Goal: Task Accomplishment & Management: Use online tool/utility

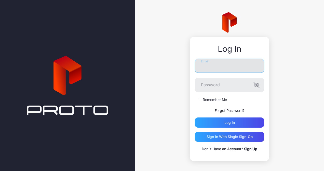
click at [215, 69] on input "Email" at bounding box center [229, 66] width 69 height 14
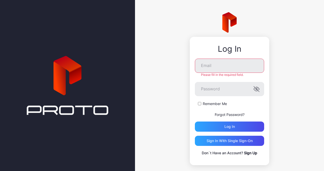
click at [158, 70] on div "Log In Email Please fill in the required field. Password Remember Me Forgot Pas…" at bounding box center [229, 89] width 189 height 178
click at [221, 65] on input "Email" at bounding box center [229, 66] width 69 height 14
type input "**********"
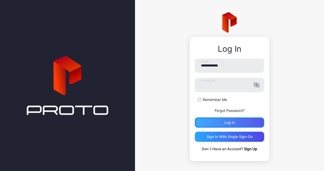
click at [222, 125] on div "Log in" at bounding box center [229, 123] width 69 height 10
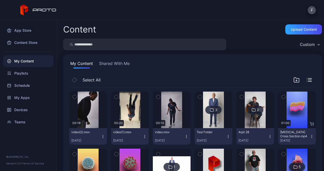
click at [74, 97] on icon "button" at bounding box center [74, 97] width 1 height 1
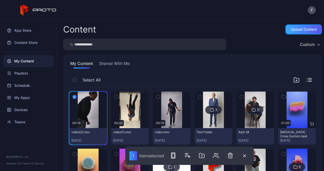
click at [299, 26] on div "Upload Content" at bounding box center [303, 29] width 37 height 10
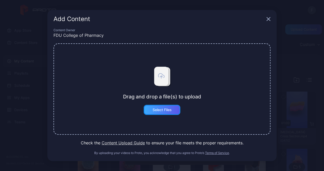
click at [157, 111] on div "Select Files" at bounding box center [161, 110] width 19 height 4
click at [267, 19] on icon "button" at bounding box center [268, 19] width 4 height 4
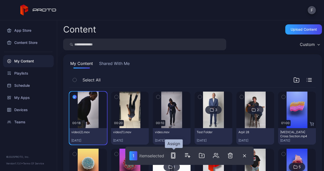
click at [174, 156] on rect "button" at bounding box center [173, 156] width 2 height 4
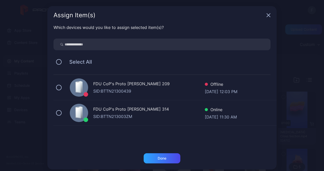
click at [129, 108] on div "FDU CoP's Proto [PERSON_NAME] 314" at bounding box center [148, 109] width 111 height 7
click at [152, 155] on div "Done" at bounding box center [161, 159] width 37 height 10
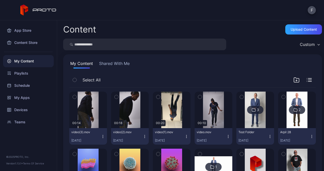
click at [143, 138] on icon "button" at bounding box center [144, 137] width 4 height 4
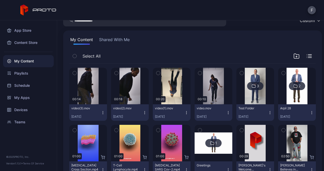
scroll to position [28, 0]
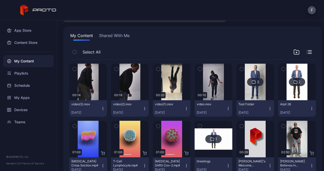
click at [143, 109] on icon "button" at bounding box center [144, 109] width 4 height 4
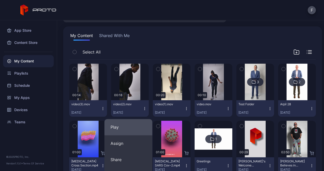
click at [118, 128] on button "Play" at bounding box center [128, 127] width 48 height 16
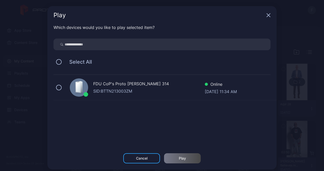
click at [267, 15] on icon "button" at bounding box center [268, 15] width 3 height 3
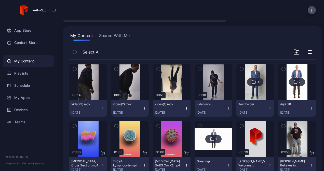
click at [101, 107] on icon "button" at bounding box center [103, 109] width 4 height 4
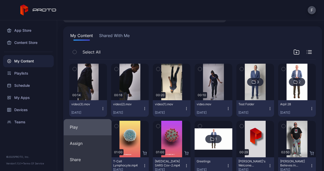
click at [71, 133] on button "Play" at bounding box center [88, 127] width 48 height 16
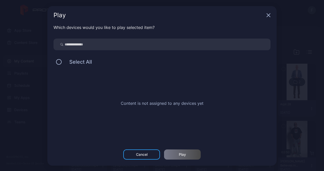
click at [266, 13] on icon "button" at bounding box center [268, 15] width 4 height 4
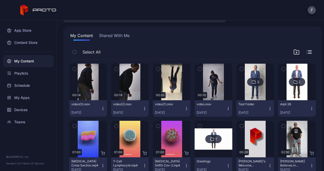
click at [101, 107] on icon "button" at bounding box center [103, 109] width 4 height 4
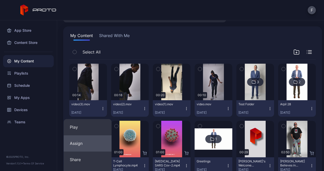
click at [81, 142] on button "Assign" at bounding box center [88, 144] width 48 height 16
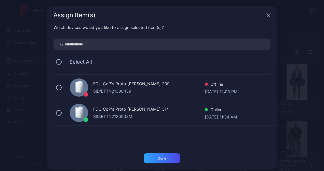
click at [111, 111] on div "FDU CoP's Proto [PERSON_NAME] 314" at bounding box center [148, 109] width 111 height 7
click at [149, 157] on div "Done" at bounding box center [161, 159] width 37 height 10
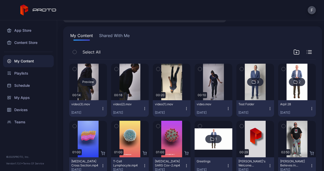
click at [92, 73] on div "Preview" at bounding box center [88, 82] width 38 height 37
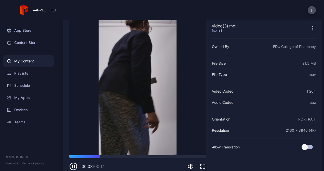
scroll to position [28, 0]
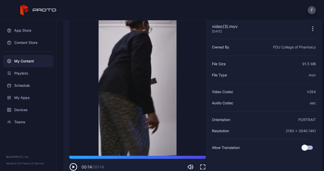
click at [73, 165] on icon "button" at bounding box center [73, 167] width 8 height 8
click at [309, 31] on icon "button" at bounding box center [312, 29] width 6 height 6
click at [276, 23] on div "video(3).mov [DATE]" at bounding box center [264, 28] width 104 height 10
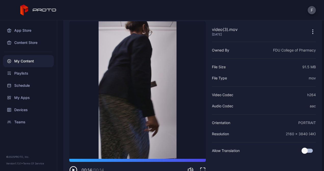
scroll to position [39, 0]
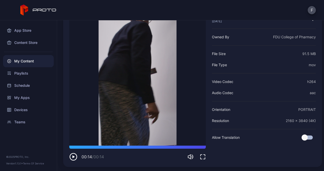
drag, startPoint x: 321, startPoint y: 62, endPoint x: 223, endPoint y: 8, distance: 112.0
click at [223, 8] on div "F" at bounding box center [162, 10] width 324 height 20
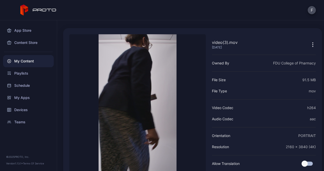
scroll to position [0, 0]
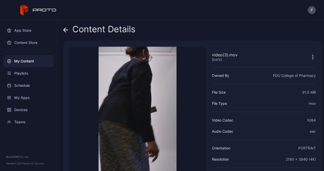
click at [69, 30] on div "Content Details" at bounding box center [99, 30] width 72 height 12
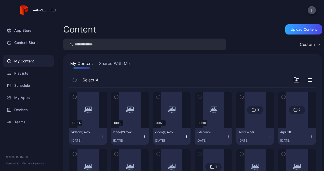
scroll to position [28, 0]
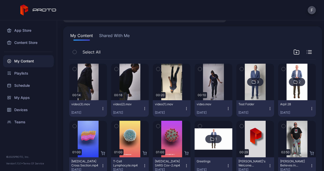
click at [156, 68] on icon "button" at bounding box center [158, 69] width 4 height 6
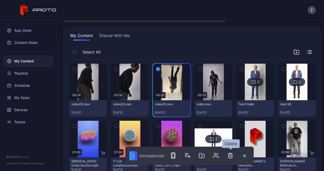
click at [230, 157] on icon "button" at bounding box center [230, 156] width 6 height 6
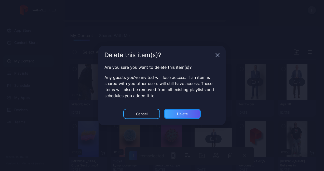
click at [180, 113] on div "Delete" at bounding box center [182, 114] width 11 height 4
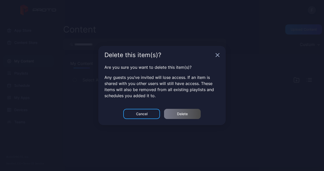
scroll to position [0, 0]
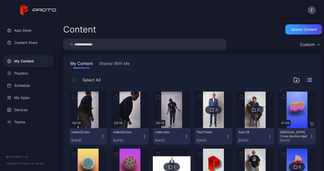
click at [184, 135] on icon "button" at bounding box center [186, 137] width 4 height 4
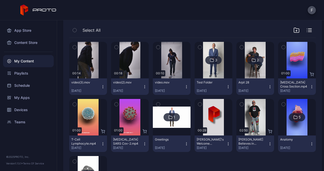
scroll to position [53, 0]
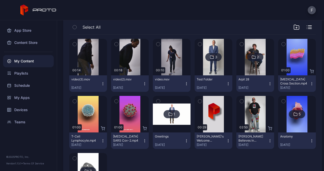
click at [163, 23] on div "Select All" at bounding box center [192, 28] width 246 height 13
click at [170, 59] on div "Preview" at bounding box center [171, 57] width 16 height 8
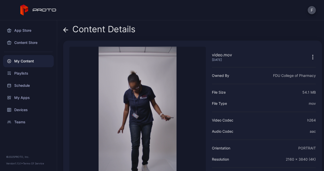
click at [63, 30] on icon at bounding box center [65, 29] width 5 height 5
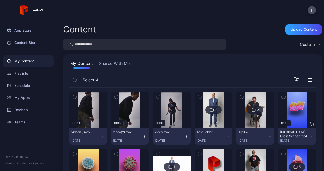
scroll to position [53, 0]
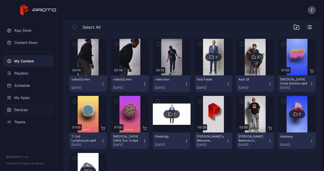
click at [20, 110] on div "Devices" at bounding box center [28, 110] width 51 height 12
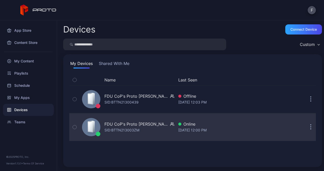
click at [133, 131] on div "SID: BTTN213003ZM" at bounding box center [121, 130] width 35 height 6
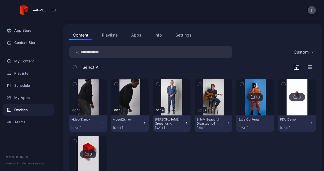
scroll to position [49, 0]
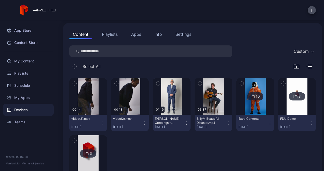
click at [140, 123] on div "video(2).mov [DATE]" at bounding box center [128, 123] width 30 height 12
click at [177, 150] on div "00:14 video(3).mov [DATE] 00:18 video(2).mov [DATE] 01:19 [PERSON_NAME] Greetin…" at bounding box center [192, 133] width 246 height 119
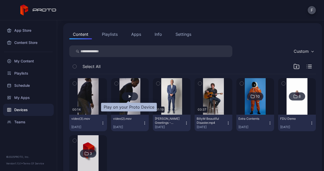
click at [128, 95] on div "button" at bounding box center [129, 96] width 3 height 3
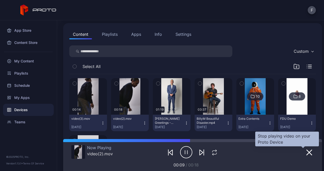
click at [306, 152] on icon "button" at bounding box center [309, 153] width 6 height 6
